Goal: Obtain resource: Download file/media

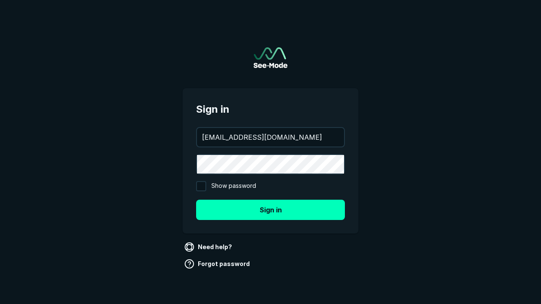
type input "[EMAIL_ADDRESS][DOMAIN_NAME]"
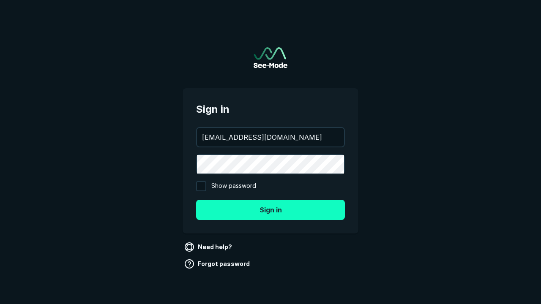
click at [271, 210] on button "Sign in" at bounding box center [270, 210] width 149 height 20
